Goal: Check status: Check status

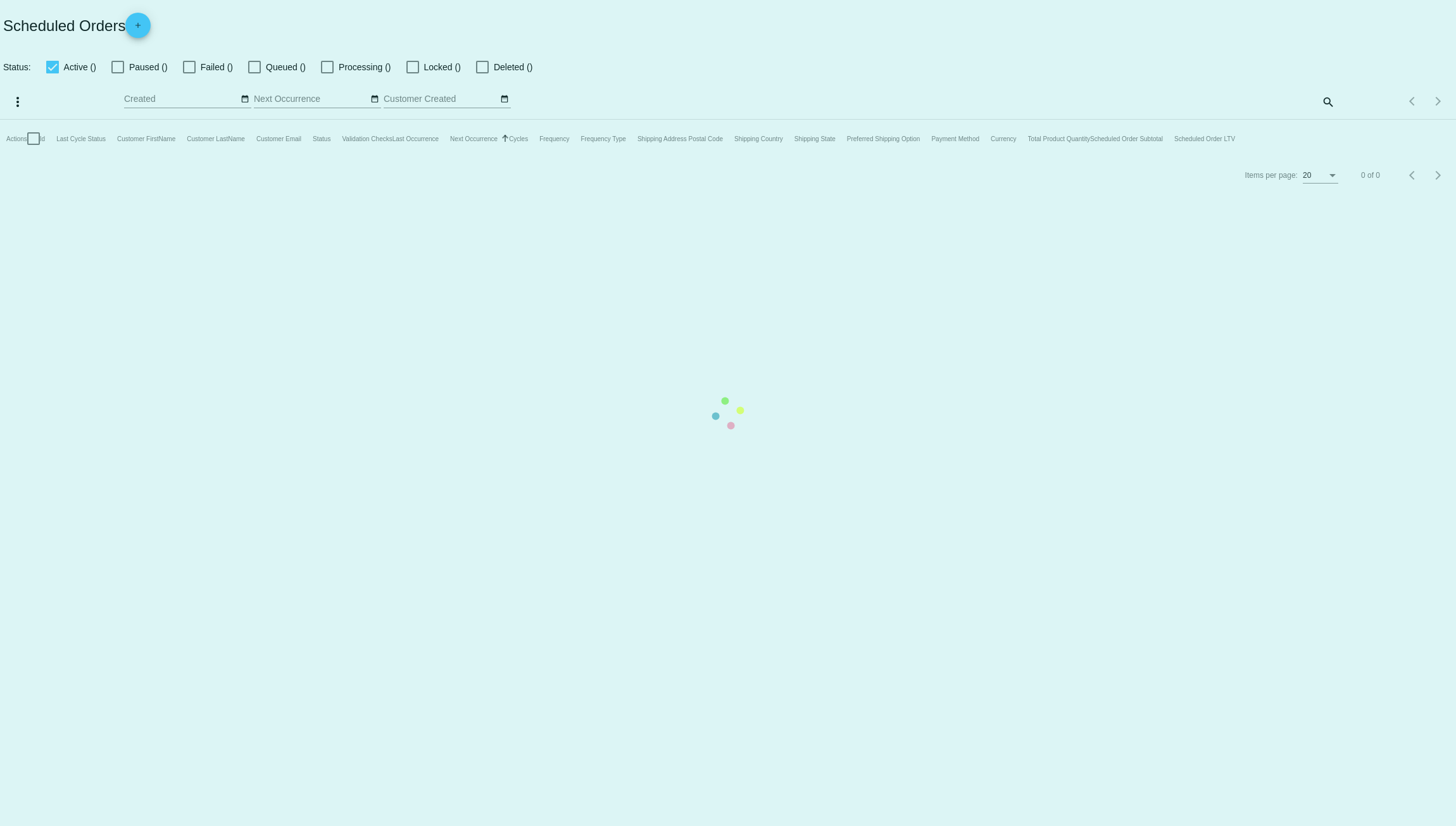
checkbox input "true"
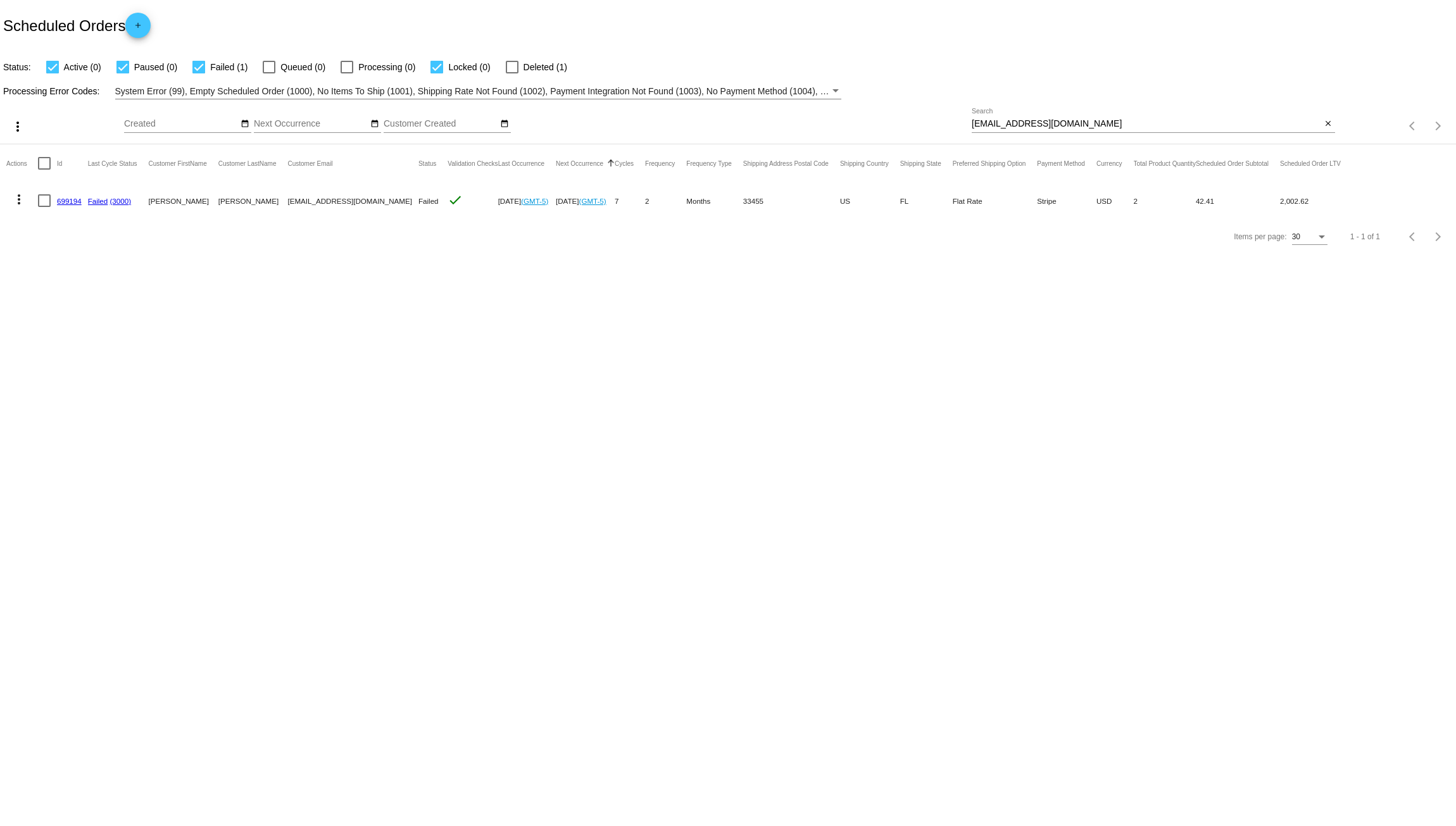
drag, startPoint x: 64, startPoint y: 201, endPoint x: 77, endPoint y: 198, distance: 13.3
click at [64, 201] on link "699194" at bounding box center [69, 201] width 25 height 8
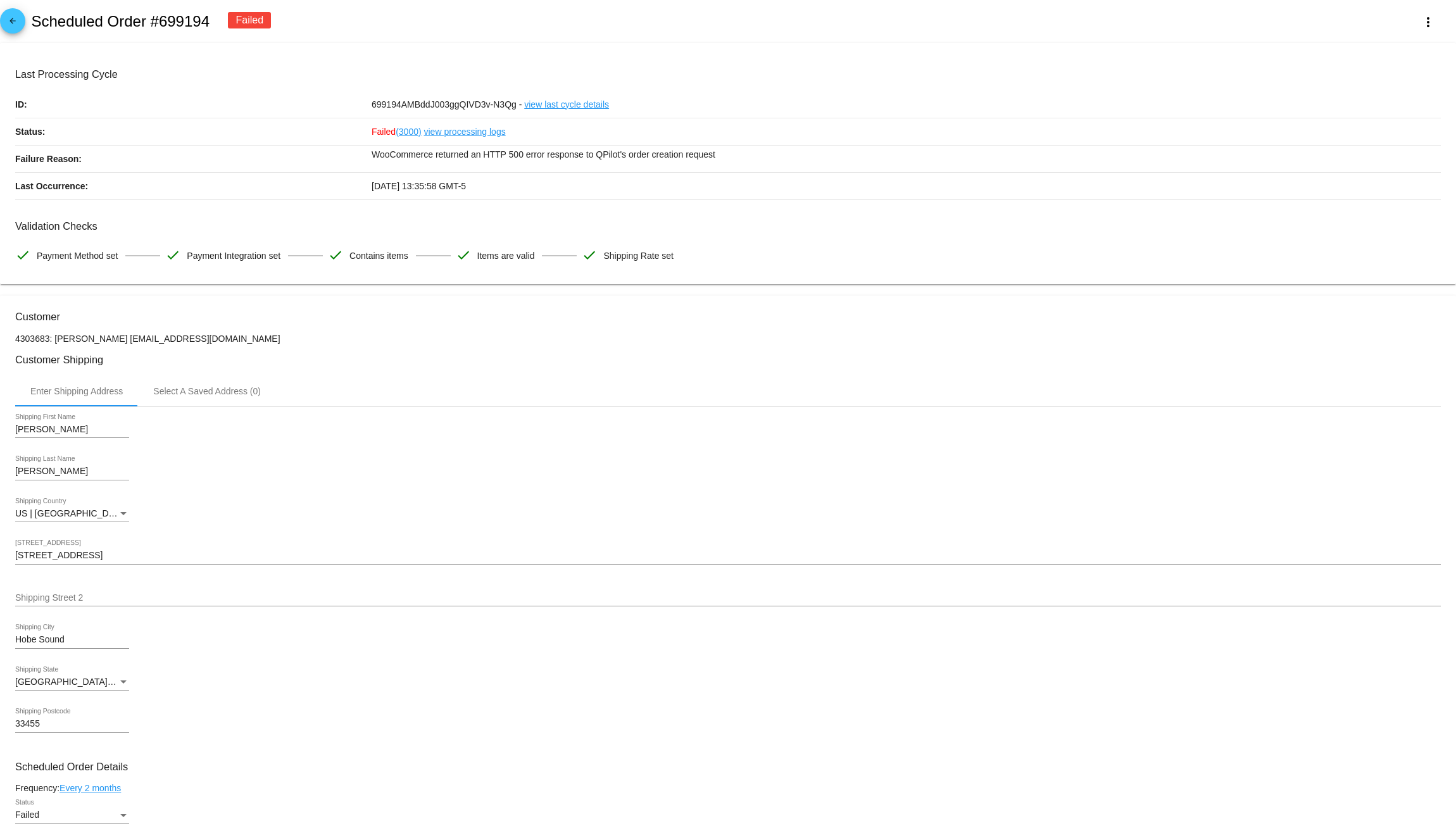
click at [412, 134] on link "(3000)" at bounding box center [408, 131] width 25 height 26
drag, startPoint x: 247, startPoint y: 340, endPoint x: 115, endPoint y: 342, distance: 132.0
click at [115, 342] on p "4303683: [PERSON_NAME] [EMAIL_ADDRESS][DOMAIN_NAME]" at bounding box center [728, 339] width 1425 height 10
copy p "[EMAIL_ADDRESS][DOMAIN_NAME]"
click at [385, 364] on h3 "Customer Shipping" at bounding box center [728, 360] width 1425 height 12
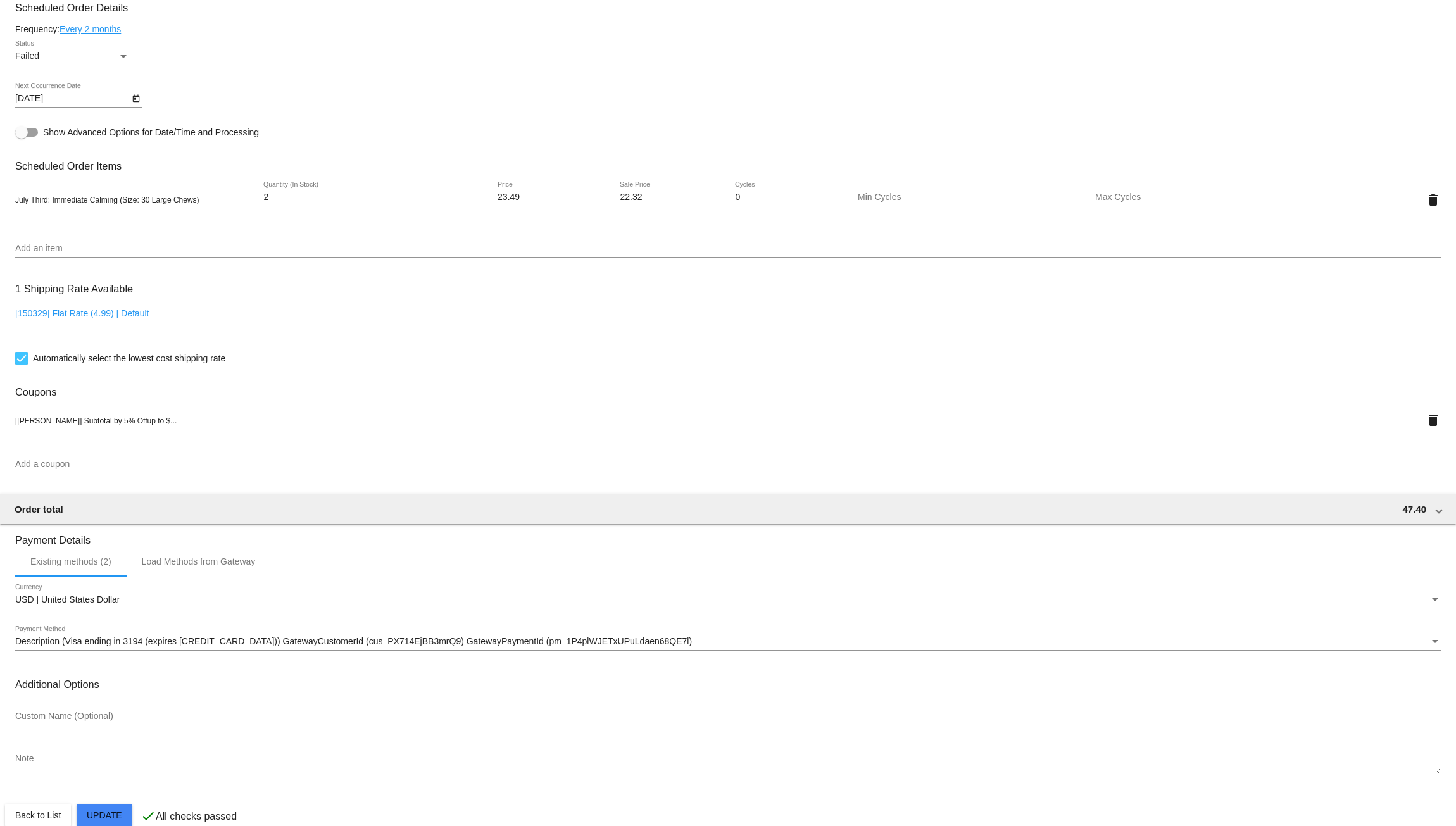
scroll to position [789, 0]
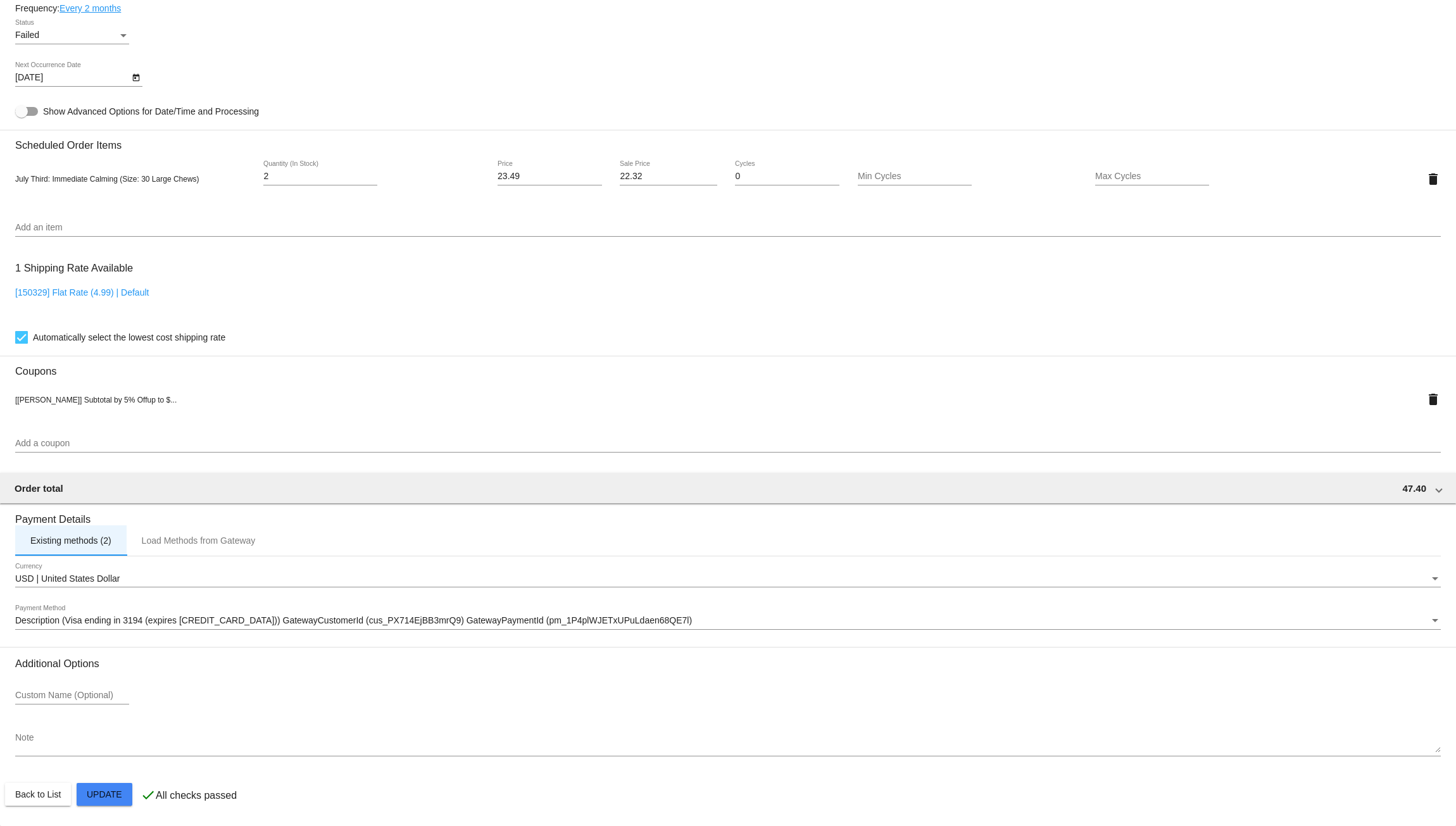
click at [51, 541] on div "Existing methods (2)" at bounding box center [71, 541] width 81 height 10
click at [42, 617] on span "Description (Visa ending in 3194 (expires [CREDIT_CARD_DATA])) GatewayCustomerI…" at bounding box center [353, 620] width 677 height 10
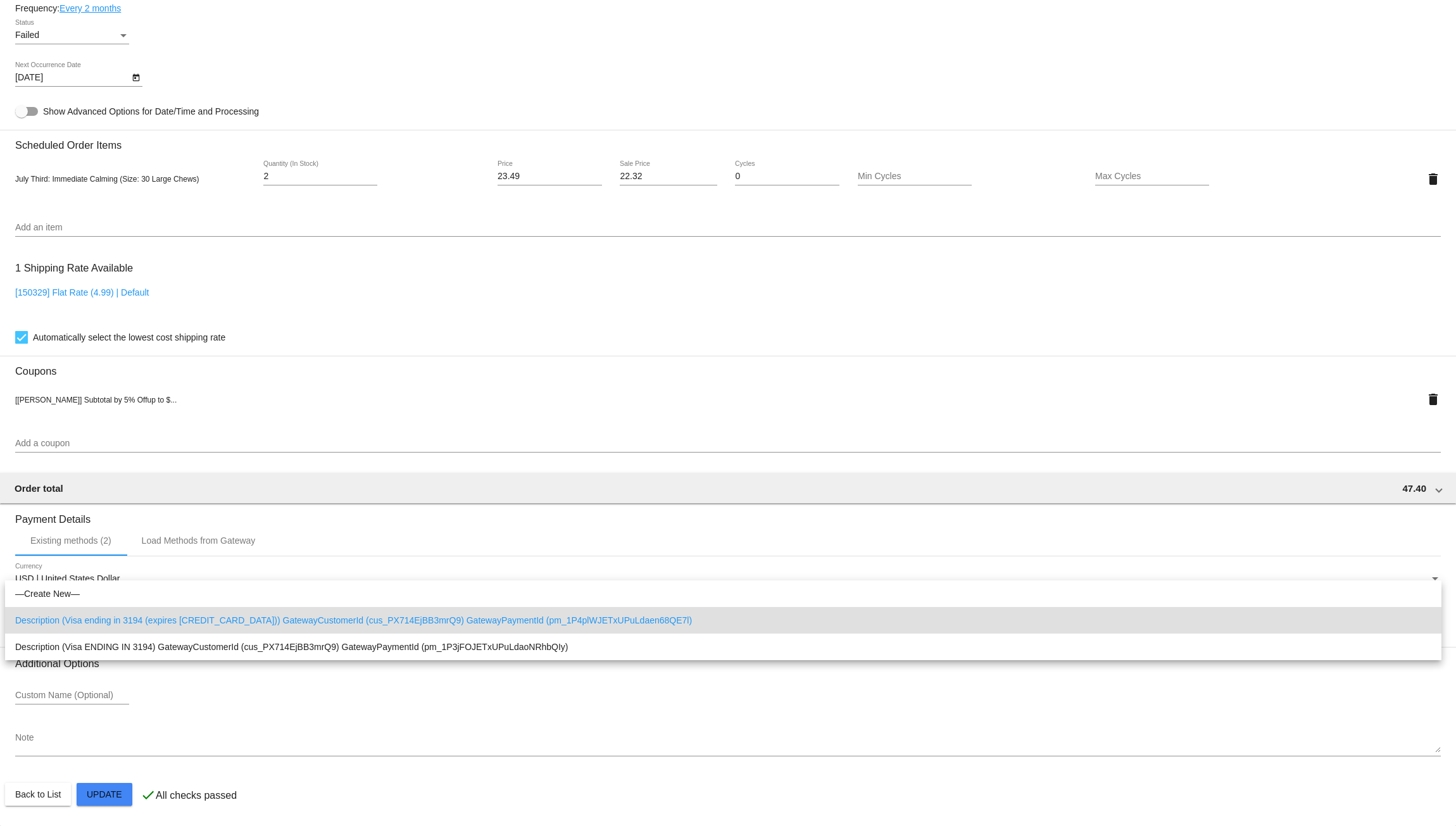
click at [436, 624] on span "Description (Visa ending in 3194 (expires [CREDIT_CARD_DATA])) GatewayCustomerI…" at bounding box center [723, 619] width 1416 height 26
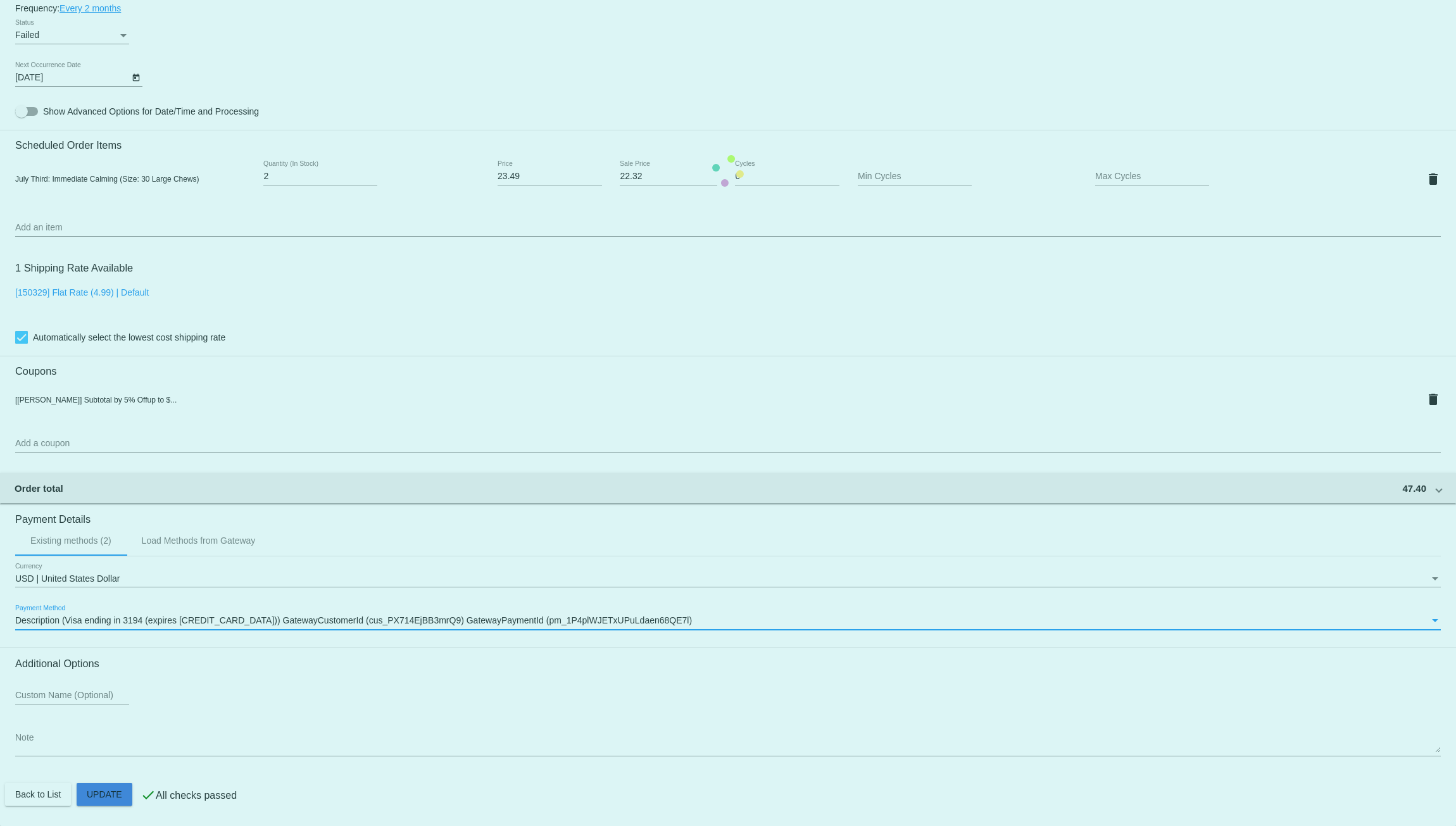
click at [108, 798] on mat-card "Customer 4303683: Sherry Surman forestsprings@protonmail.com Customer Shipping …" at bounding box center [728, 171] width 1456 height 1310
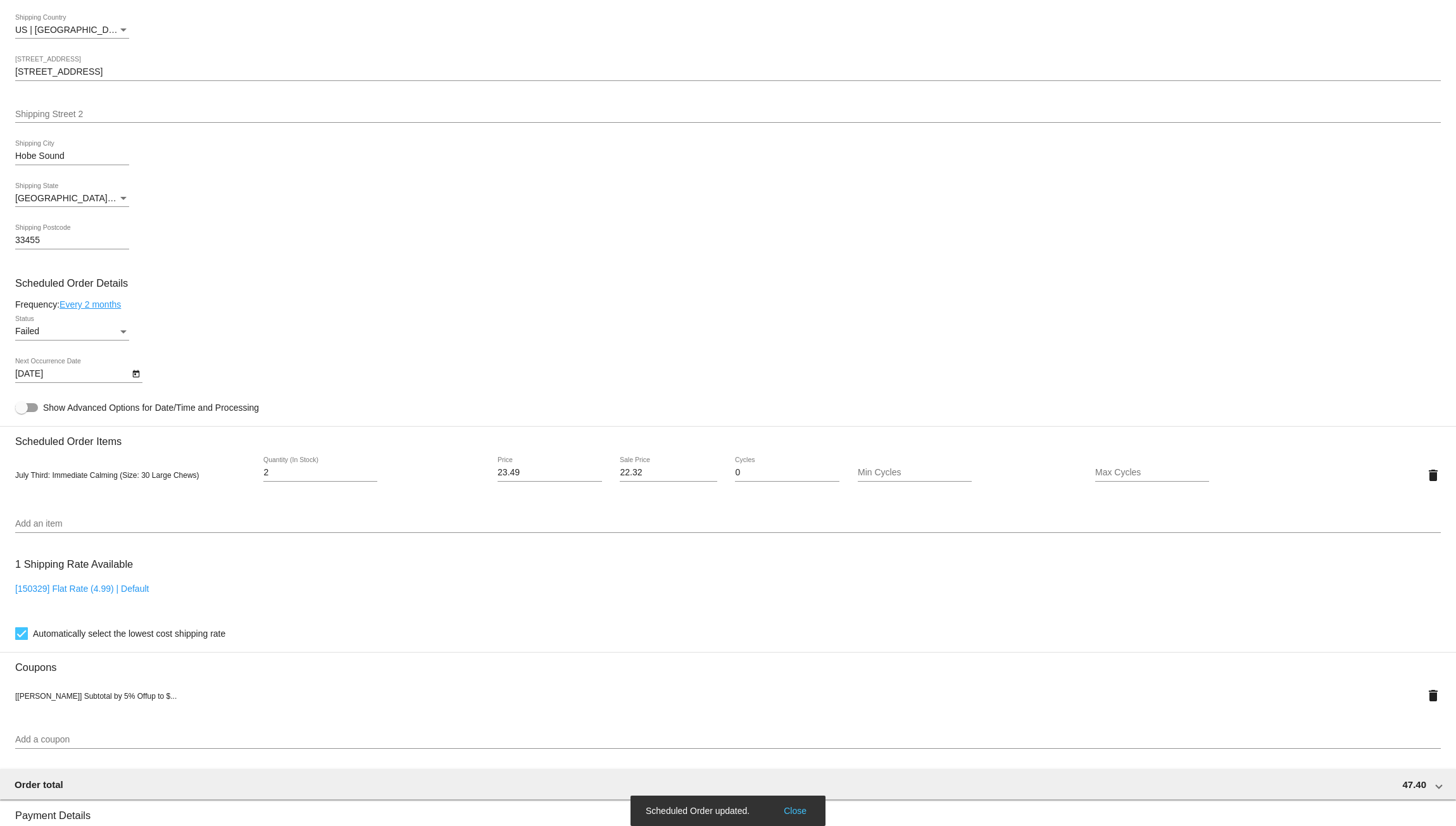
scroll to position [472, 0]
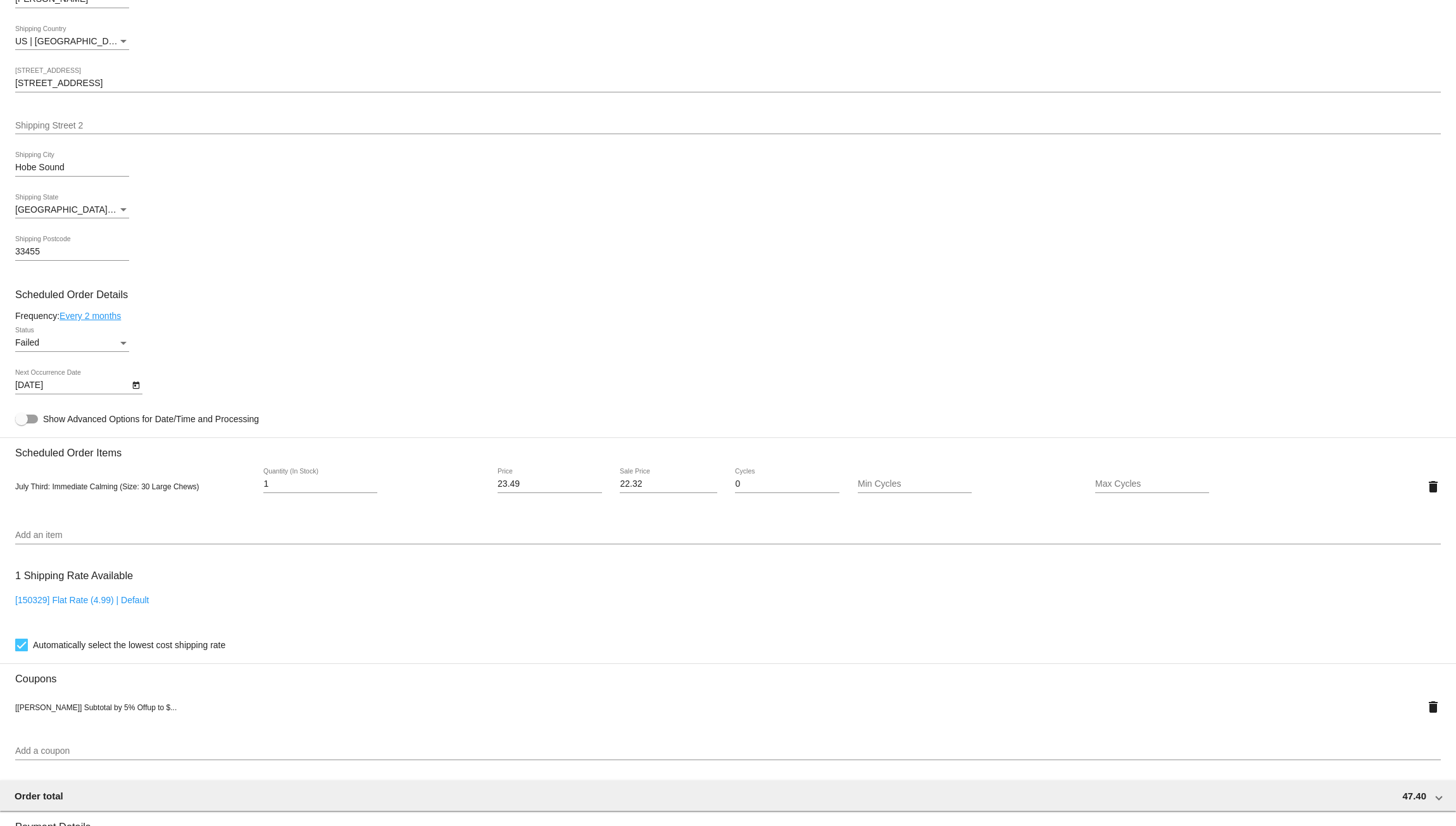
type input "1"
click at [370, 489] on input "1" at bounding box center [320, 484] width 114 height 10
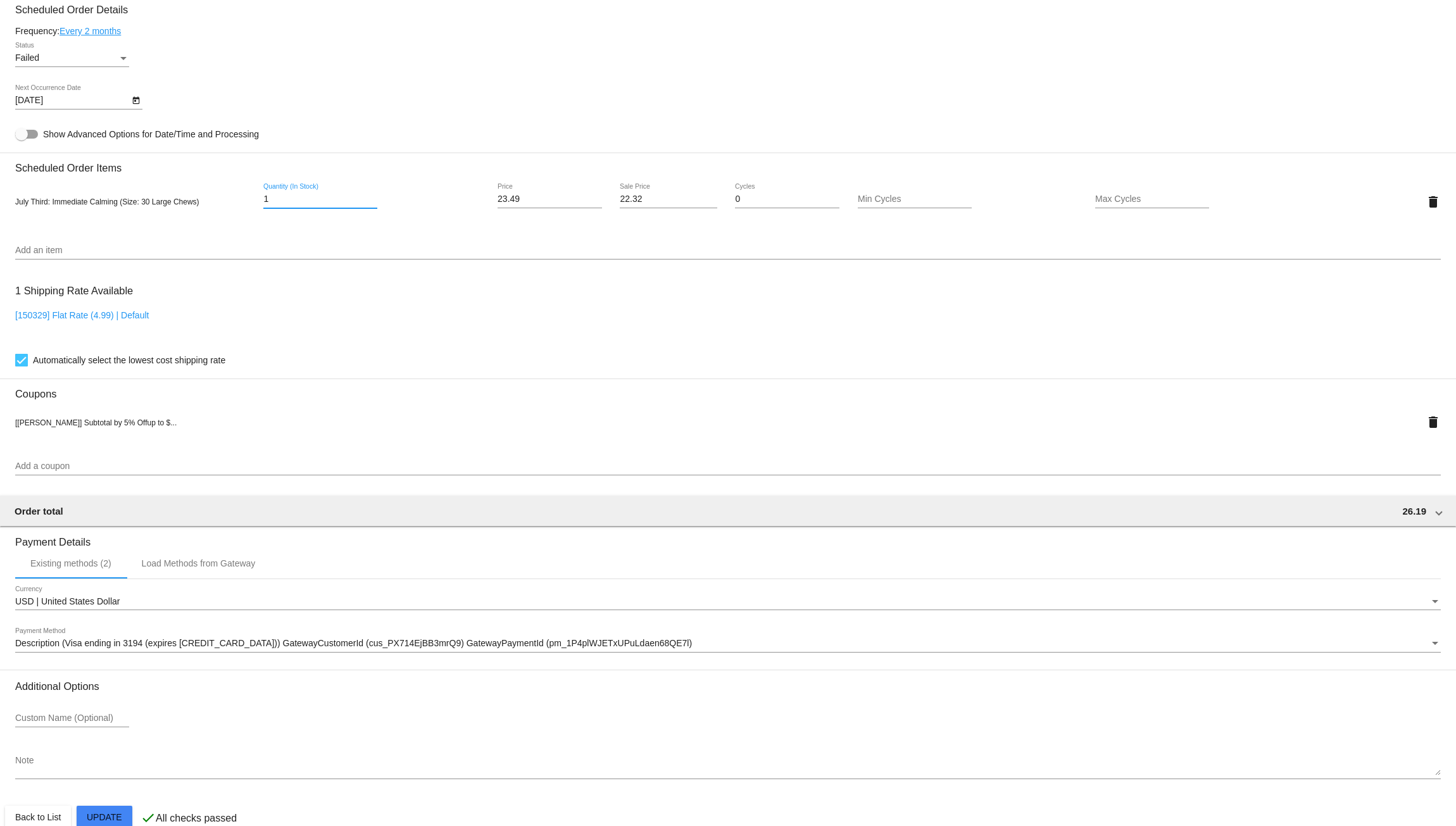
scroll to position [789, 0]
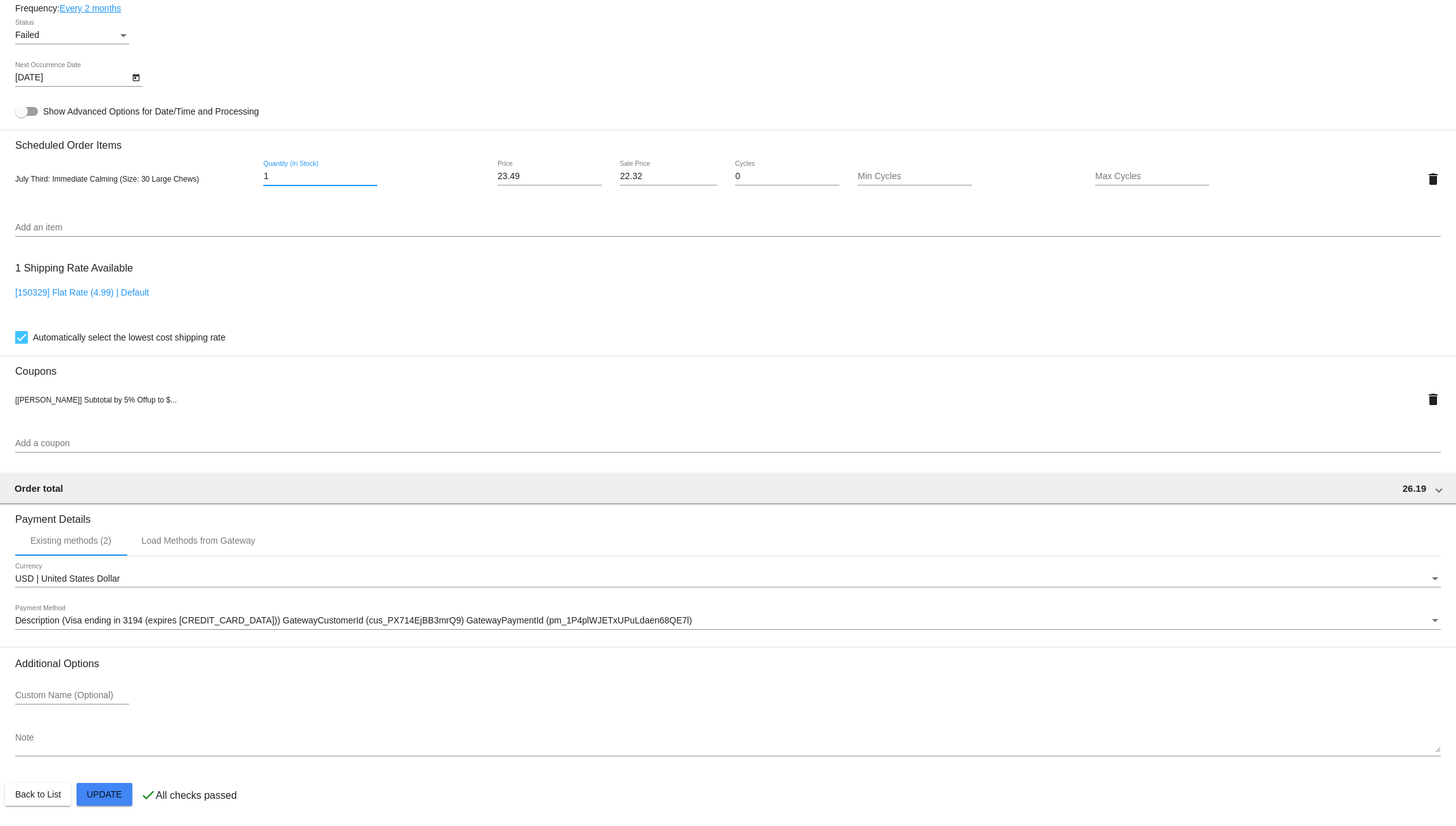
click at [108, 796] on mat-card "Customer 4303683: Sherry Surman forestsprings@protonmail.com Customer Shipping …" at bounding box center [728, 171] width 1456 height 1310
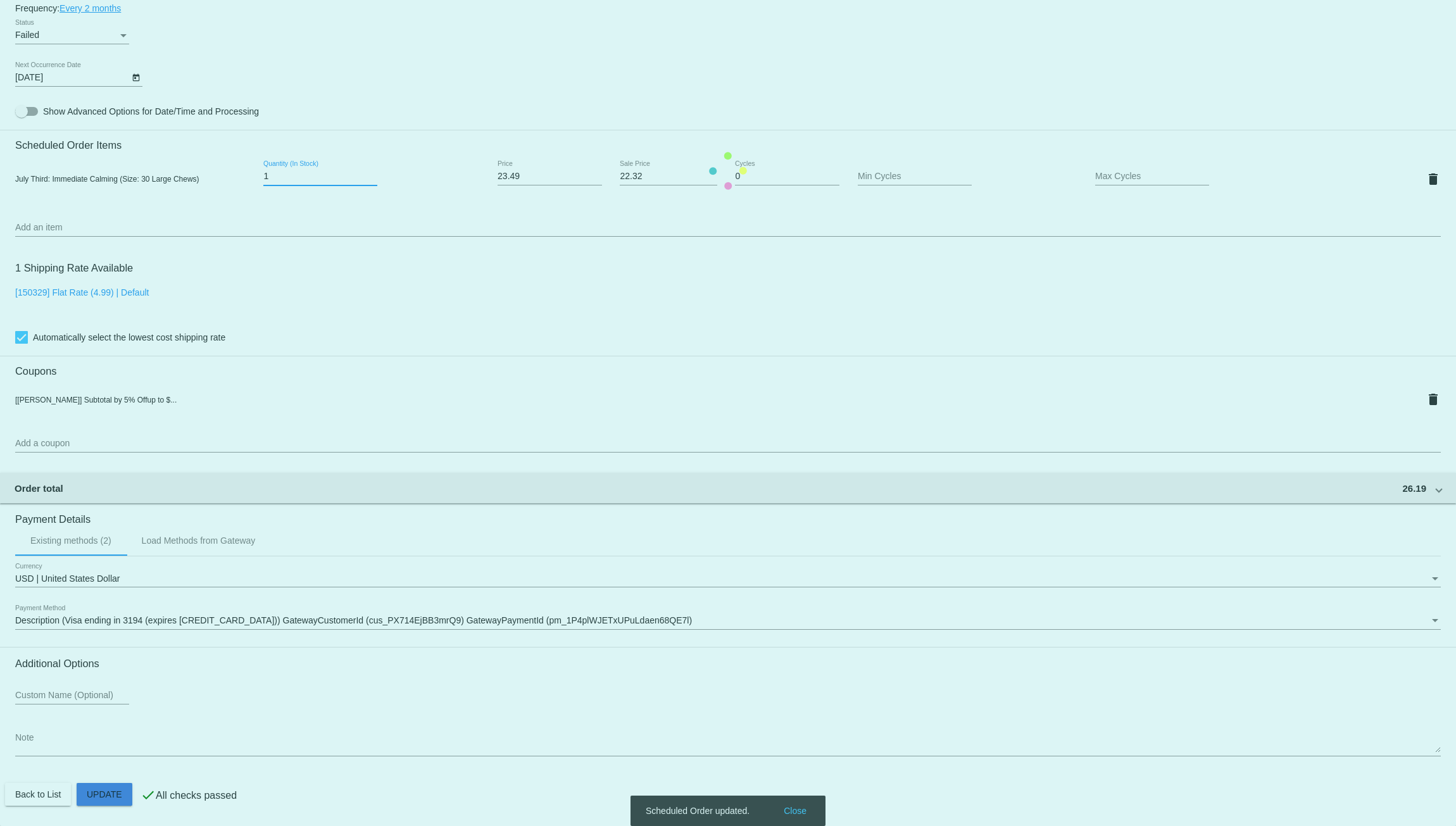
click at [106, 796] on mat-card "Customer 4303683: Sherry Surman forestsprings@protonmail.com Customer Shipping …" at bounding box center [728, 171] width 1456 height 1310
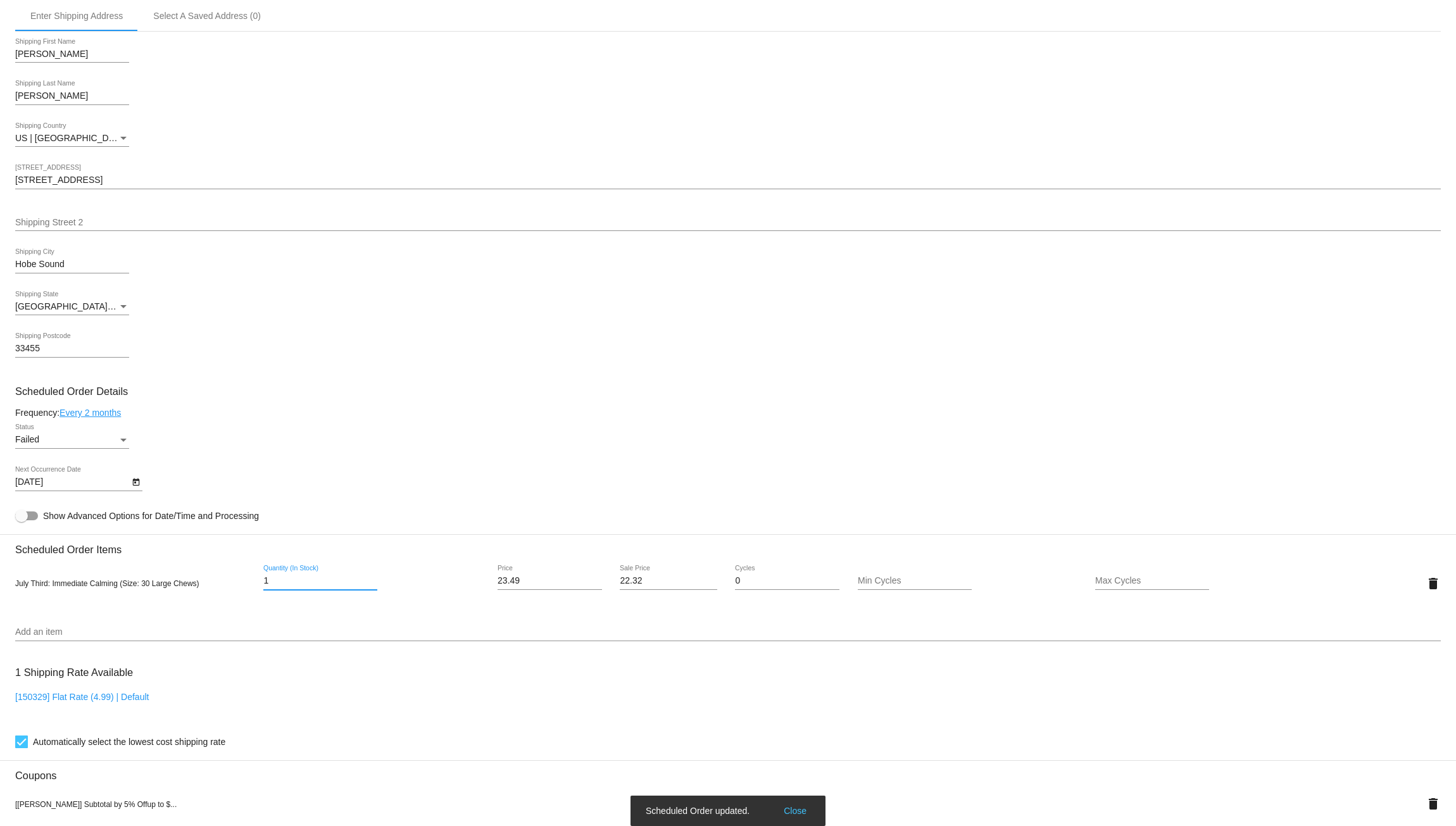
scroll to position [303, 0]
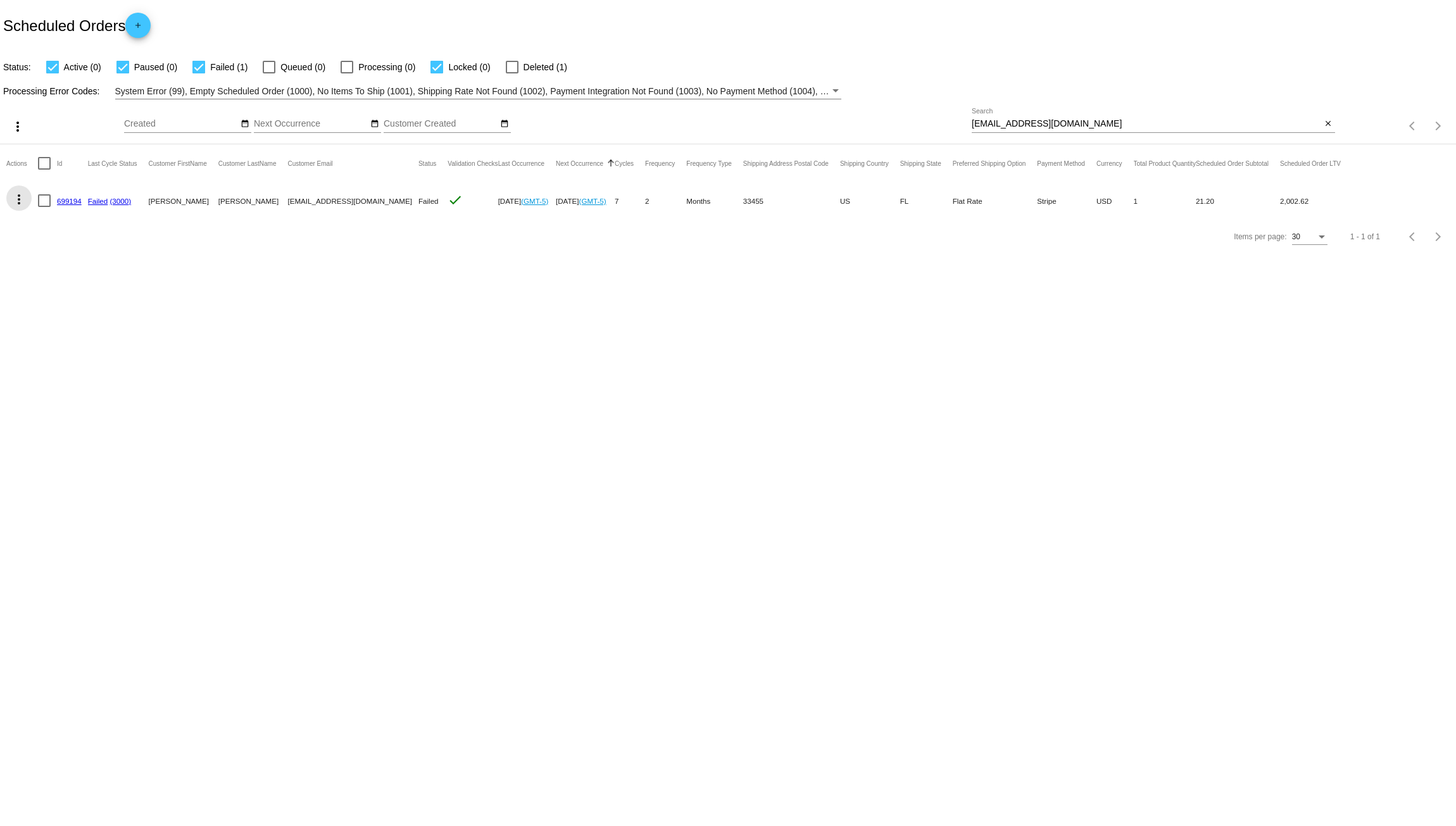
click at [19, 201] on mat-icon "more_vert" at bounding box center [19, 199] width 15 height 15
click at [91, 327] on button "cached Restart Processing" at bounding box center [69, 321] width 126 height 30
drag, startPoint x: 368, startPoint y: 316, endPoint x: 354, endPoint y: 307, distance: 16.6
click at [365, 316] on body "Scheduled Orders add Status: Active (0) Paused (0) Failed (0) Queued (0) Proces…" at bounding box center [728, 413] width 1456 height 826
click at [71, 198] on link "699194" at bounding box center [69, 201] width 25 height 8
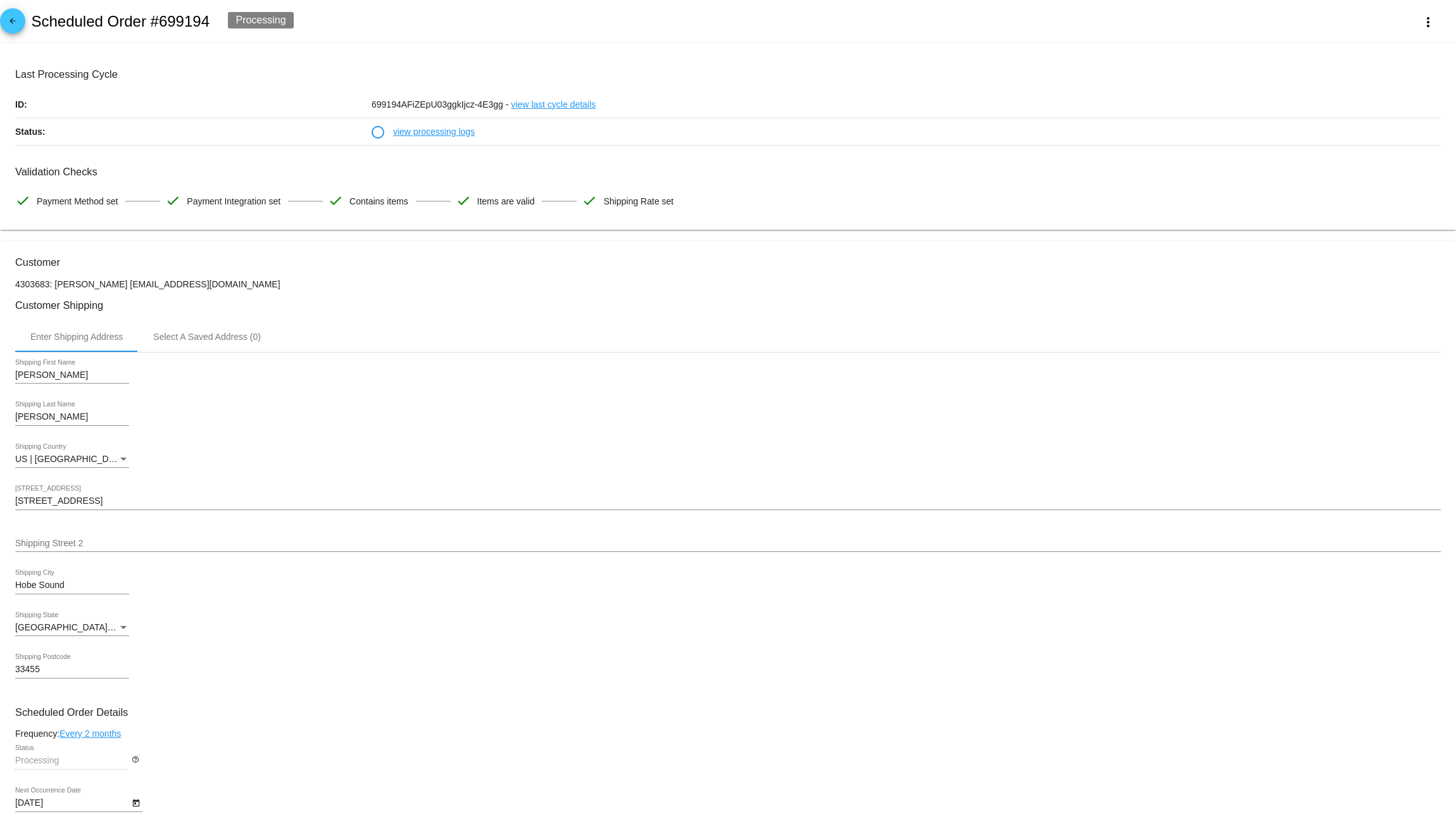
drag, startPoint x: 208, startPoint y: 24, endPoint x: 106, endPoint y: 14, distance: 102.5
click at [106, 14] on div "arrow_back Scheduled Order #699194 Processing more_vert" at bounding box center [728, 21] width 1456 height 43
copy h2 "Order #699194"
click at [691, 289] on p "4303683: [PERSON_NAME] [EMAIL_ADDRESS][DOMAIN_NAME]" at bounding box center [728, 284] width 1425 height 10
click at [421, 125] on link "view processing logs" at bounding box center [434, 131] width 81 height 26
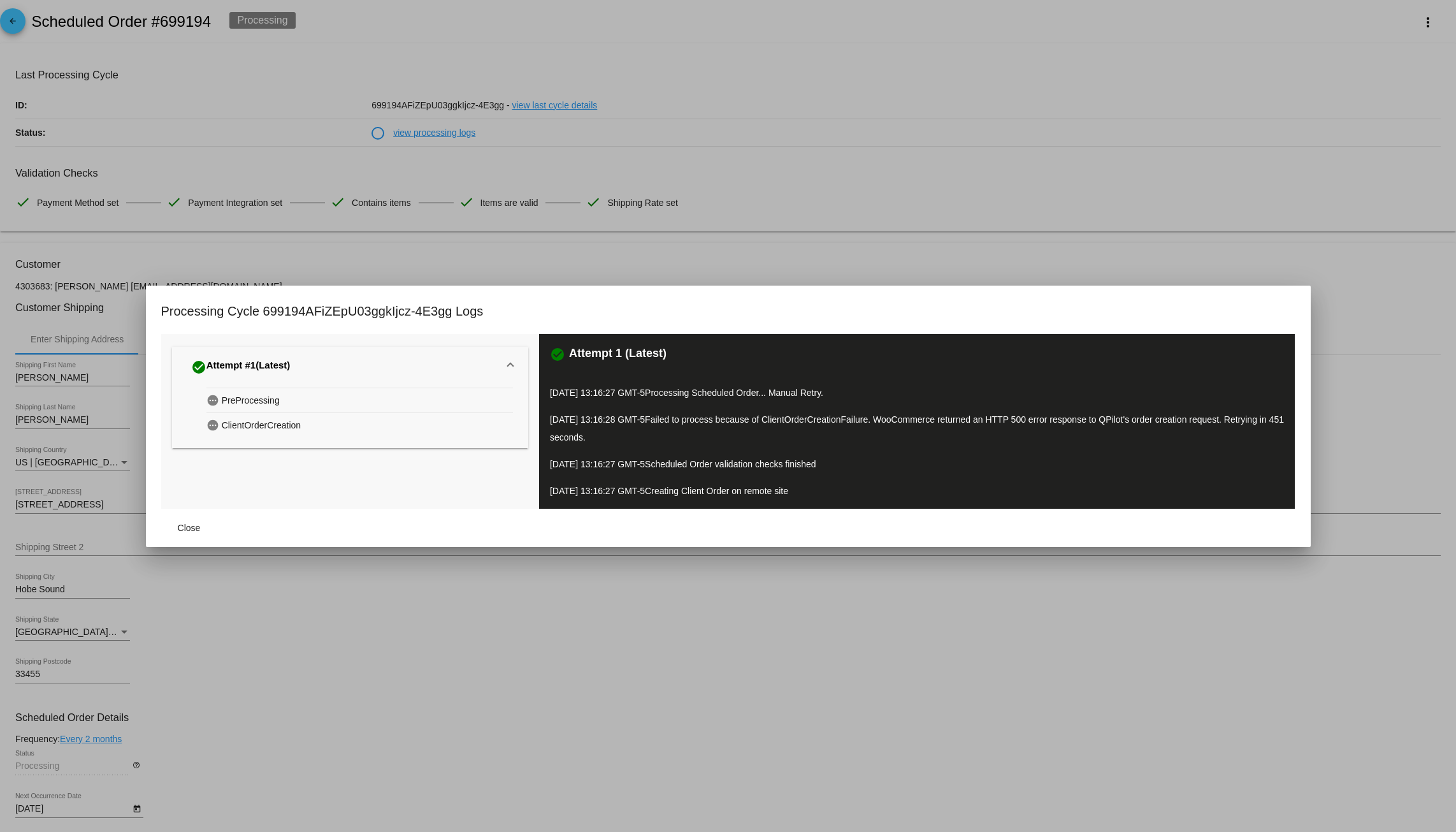
click at [894, 267] on div at bounding box center [728, 416] width 1456 height 832
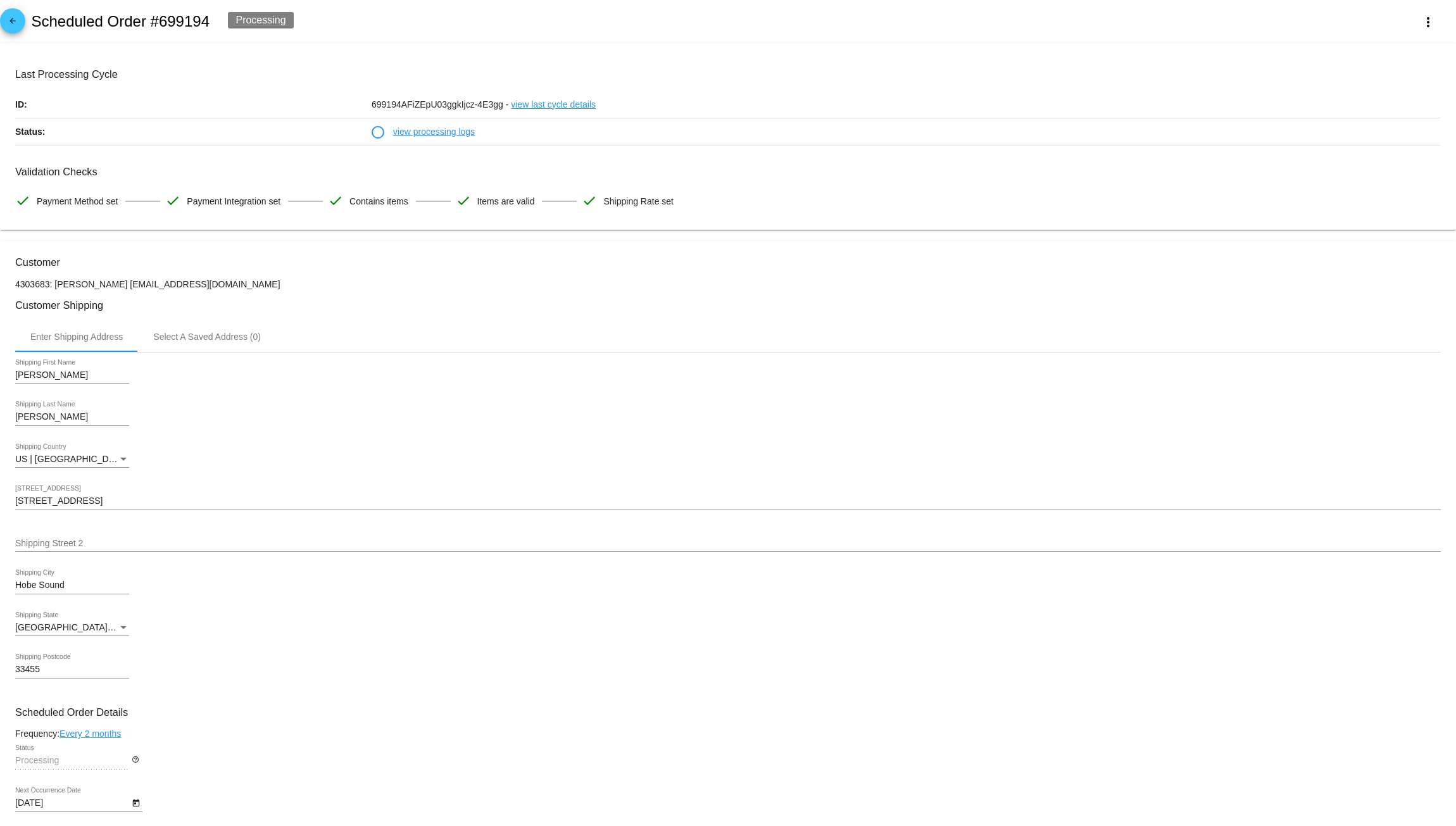
click at [544, 108] on link "view last cycle details" at bounding box center [553, 104] width 85 height 26
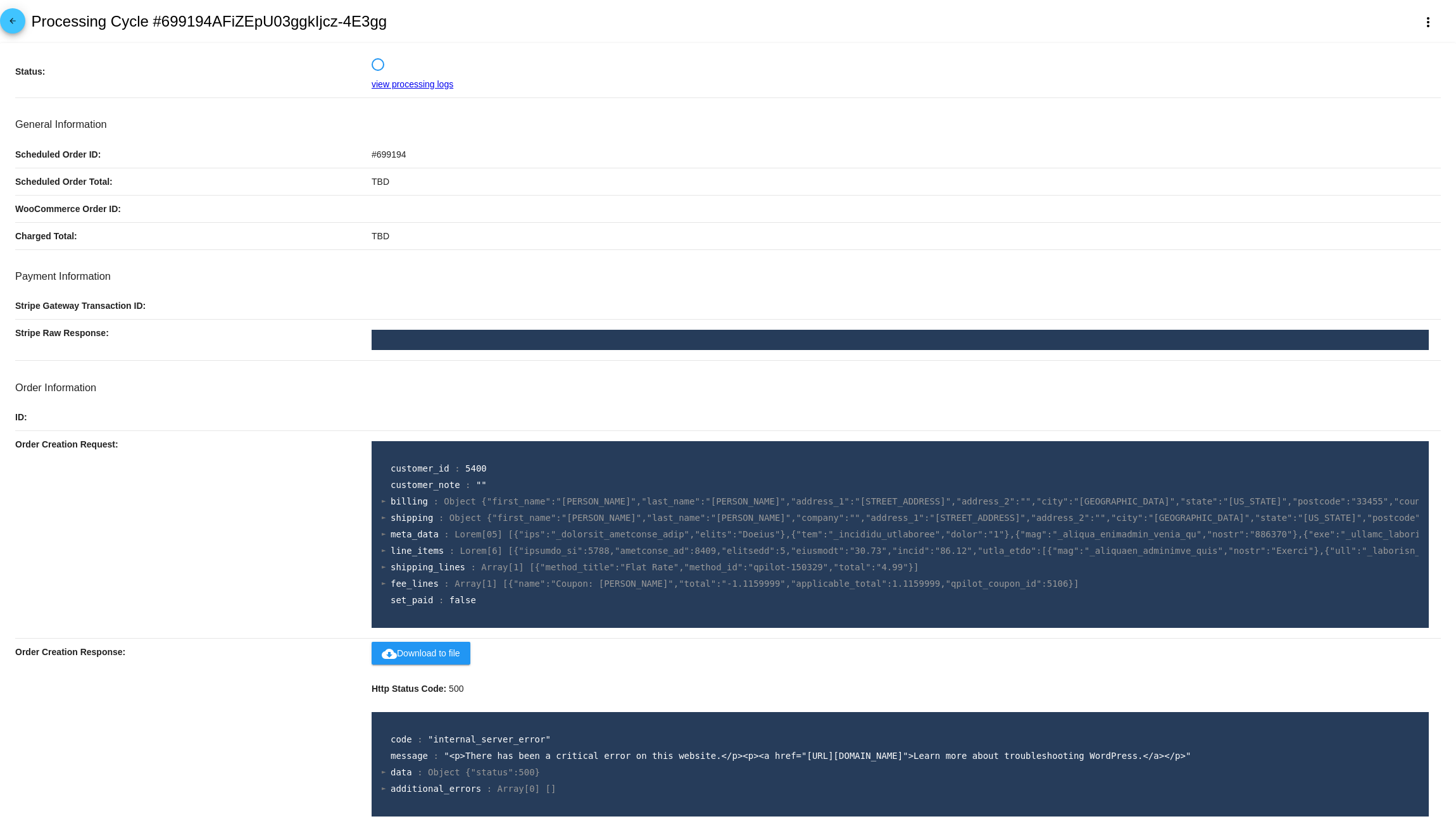
click at [22, 24] on link "arrow_back" at bounding box center [13, 21] width 25 height 25
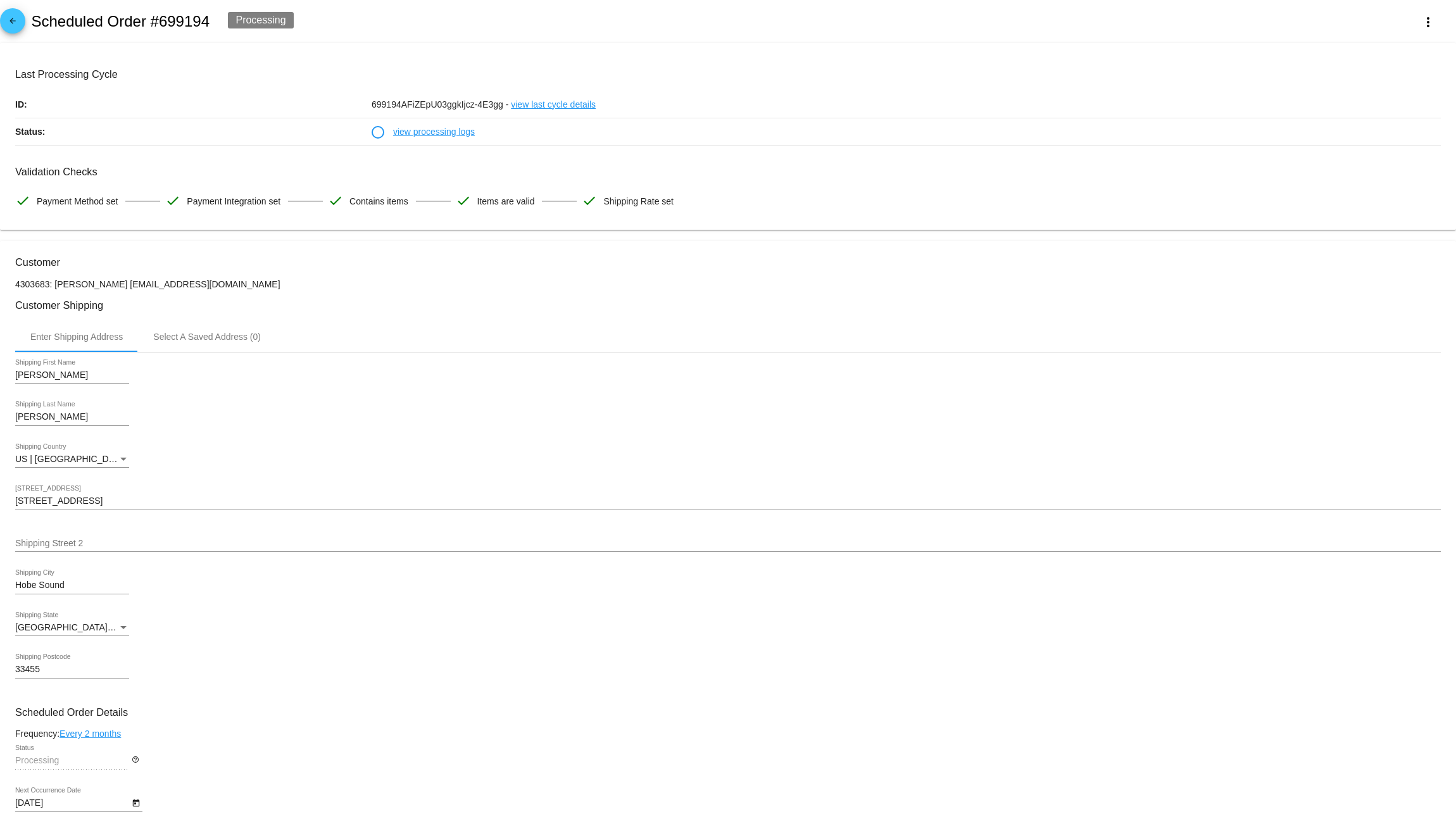
click at [230, 169] on h3 "Validation Checks" at bounding box center [728, 172] width 1425 height 12
